Goal: Entertainment & Leisure: Consume media (video, audio)

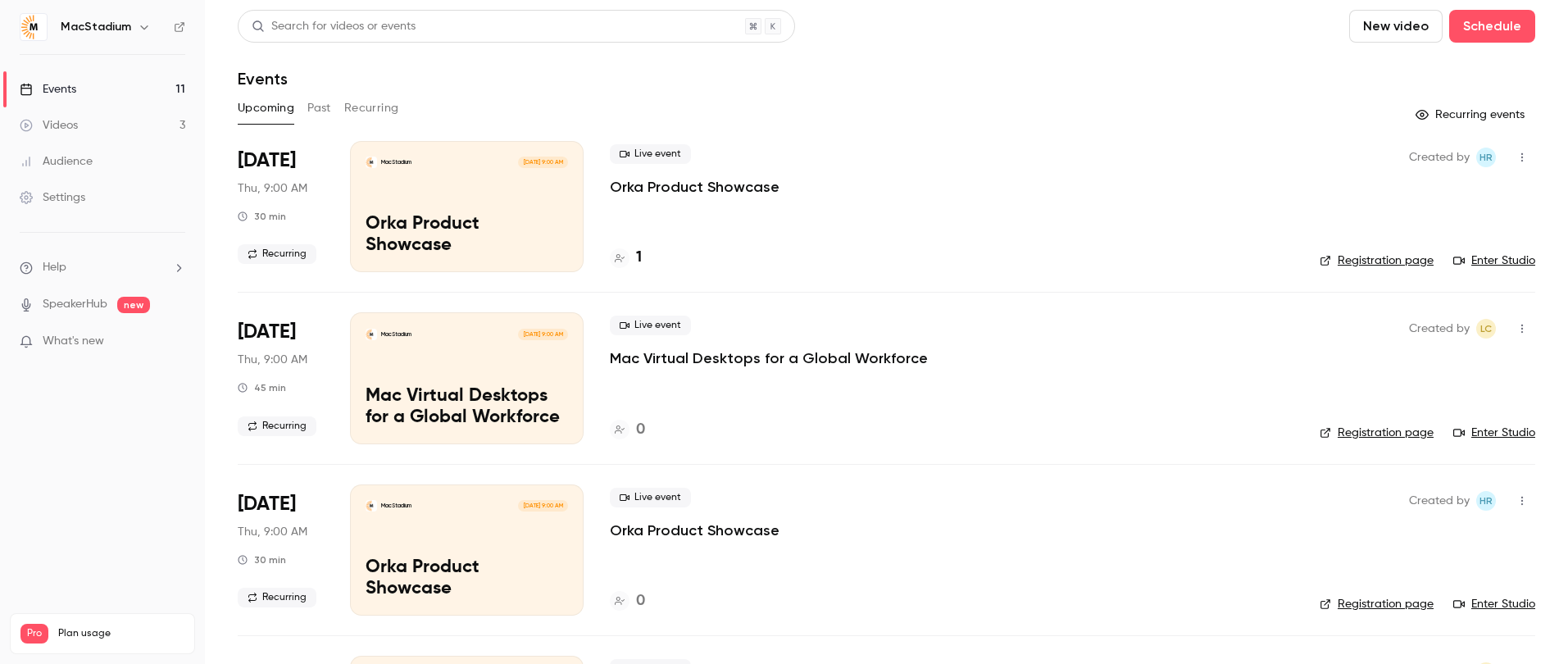
click at [314, 116] on button "Past" at bounding box center [319, 107] width 24 height 26
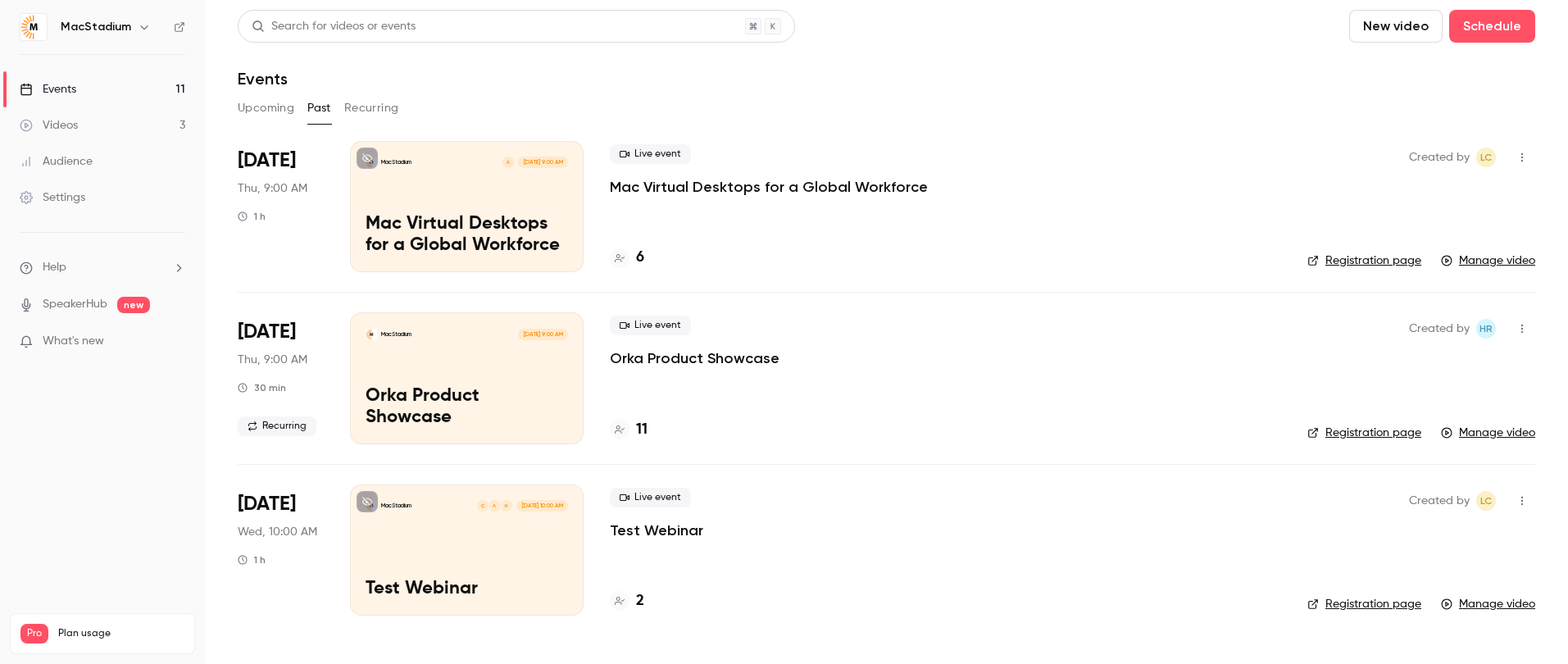
click at [90, 121] on link "Videos 3" at bounding box center [103, 125] width 205 height 36
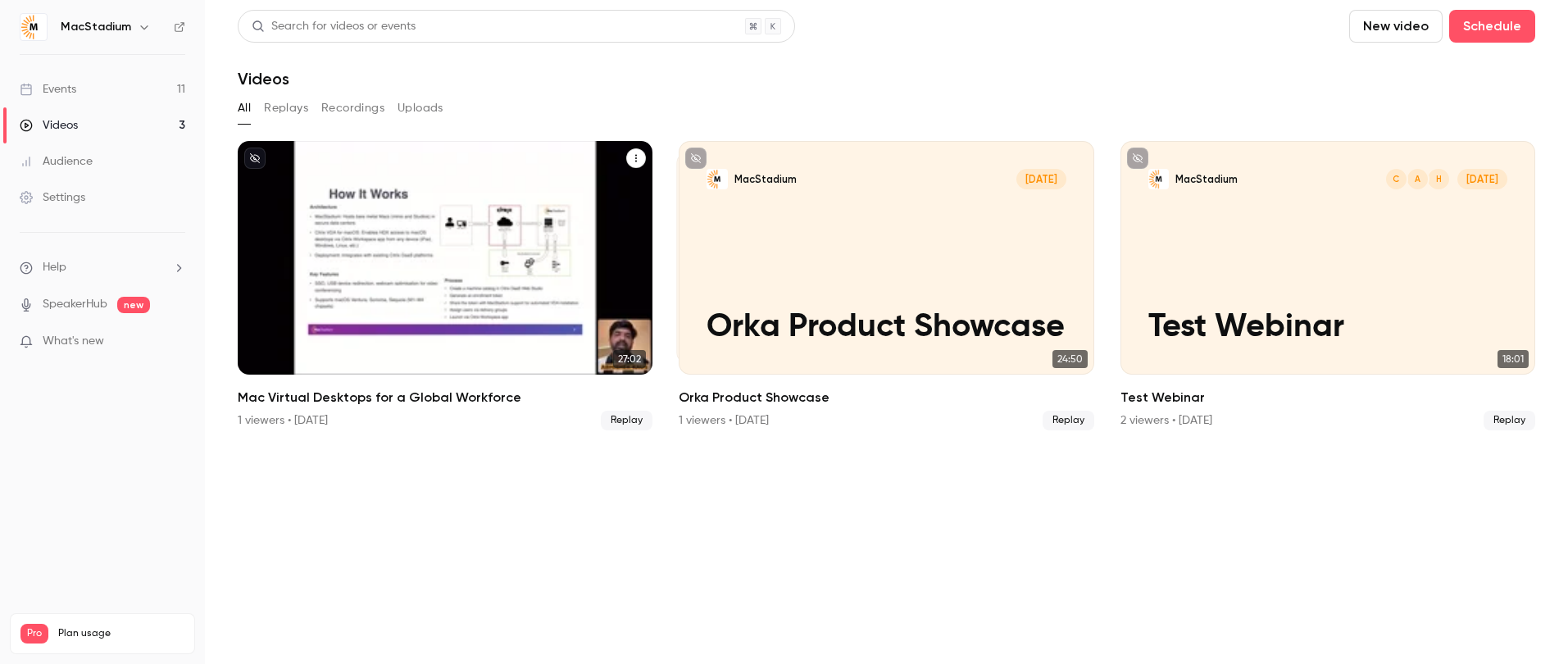
click at [524, 250] on div "MacStadium A [DATE] Mac Virtual Desktops for a Global Workforce" at bounding box center [445, 257] width 415 height 233
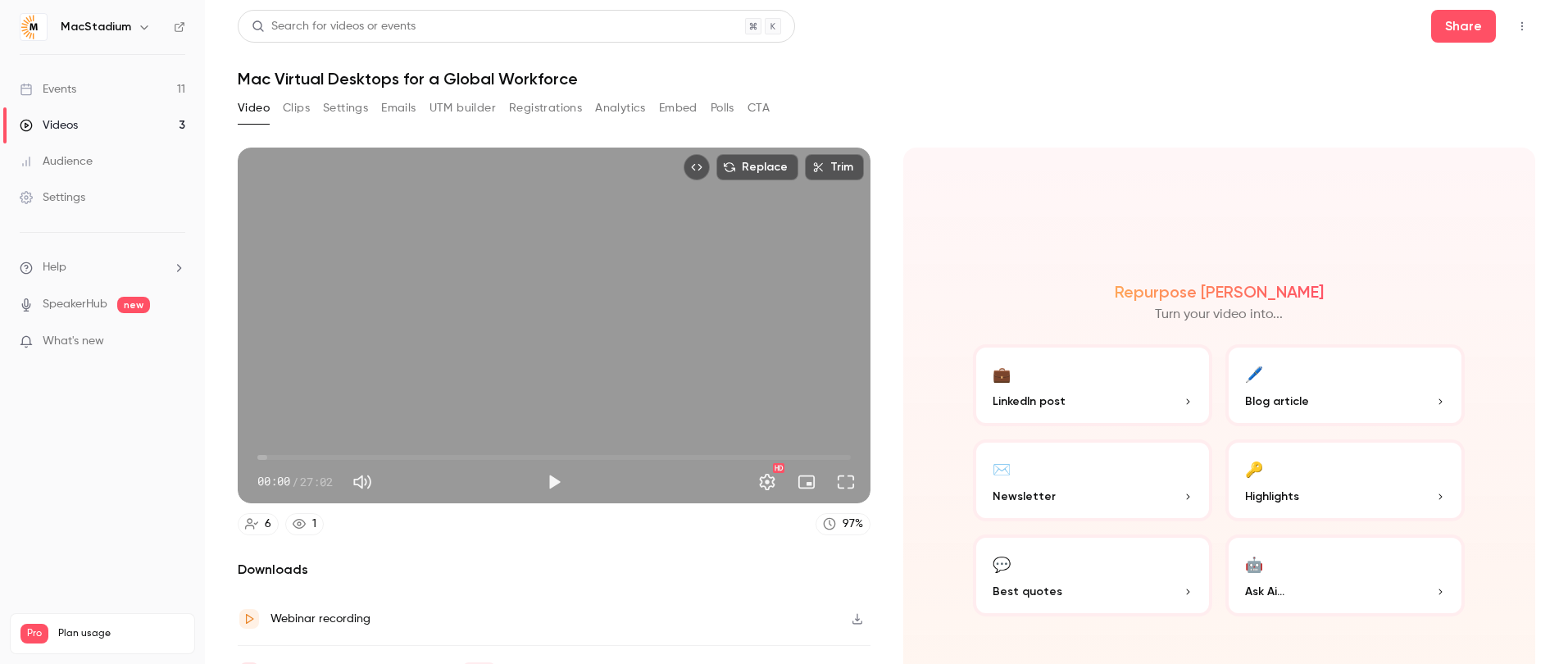
scroll to position [88, 0]
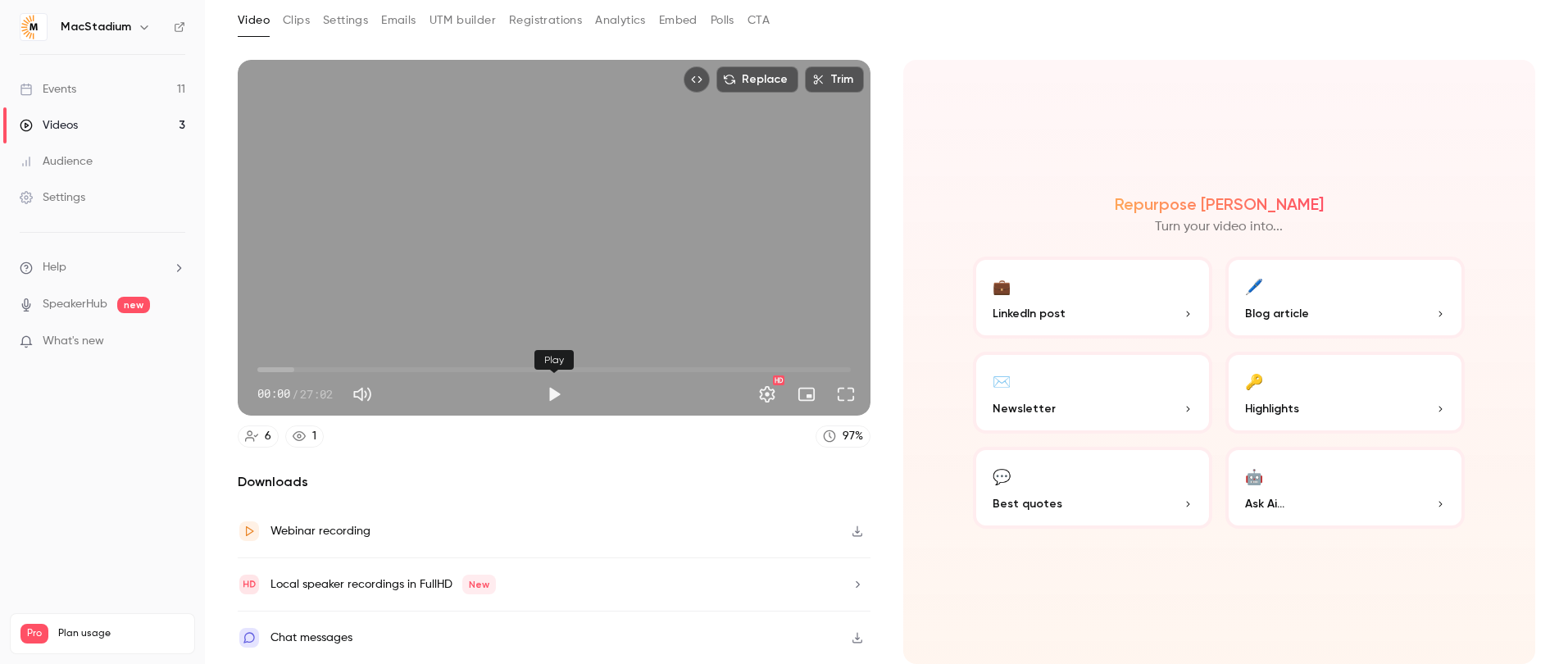
click at [553, 394] on button "Play" at bounding box center [555, 394] width 33 height 33
click at [367, 364] on span "00:01" at bounding box center [554, 369] width 593 height 26
click at [397, 365] on span "05:01" at bounding box center [554, 369] width 593 height 26
click at [385, 369] on span "06:22" at bounding box center [554, 369] width 593 height 26
click at [377, 370] on span "05:53" at bounding box center [554, 369] width 593 height 26
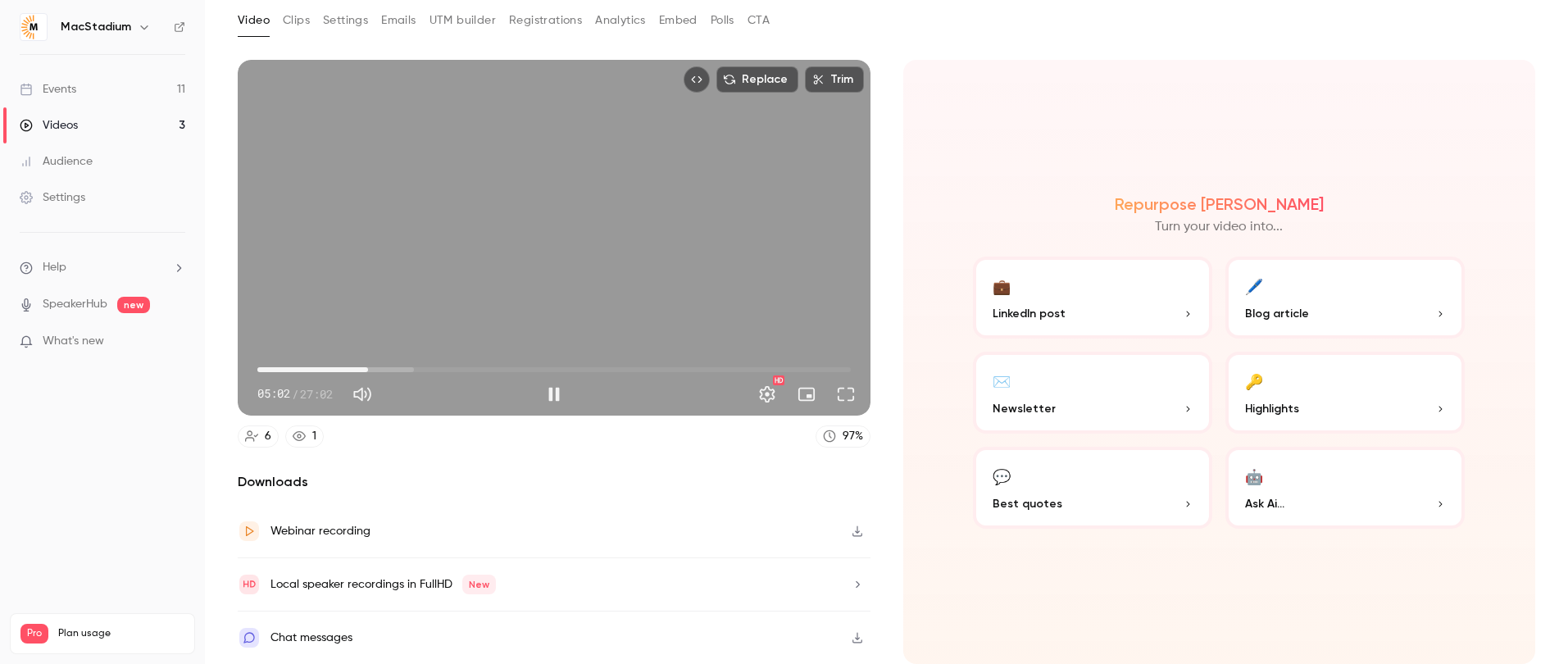
click at [368, 370] on span "05:02" at bounding box center [368, 369] width 5 height 5
click at [565, 390] on button "Pause" at bounding box center [555, 394] width 33 height 33
click at [565, 390] on button "Play" at bounding box center [555, 394] width 33 height 33
click at [554, 399] on button "Pause" at bounding box center [555, 394] width 33 height 33
type input "******"
